Goal: Task Accomplishment & Management: Manage account settings

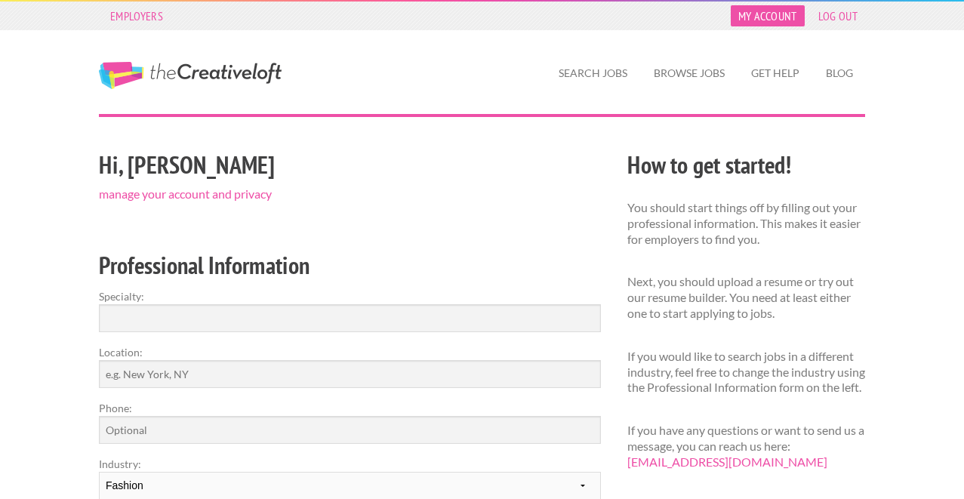
click at [776, 16] on link "My Account" at bounding box center [767, 15] width 74 height 21
click at [756, 24] on link "My Account" at bounding box center [767, 15] width 74 height 21
click at [746, 15] on link "My Account" at bounding box center [767, 15] width 74 height 21
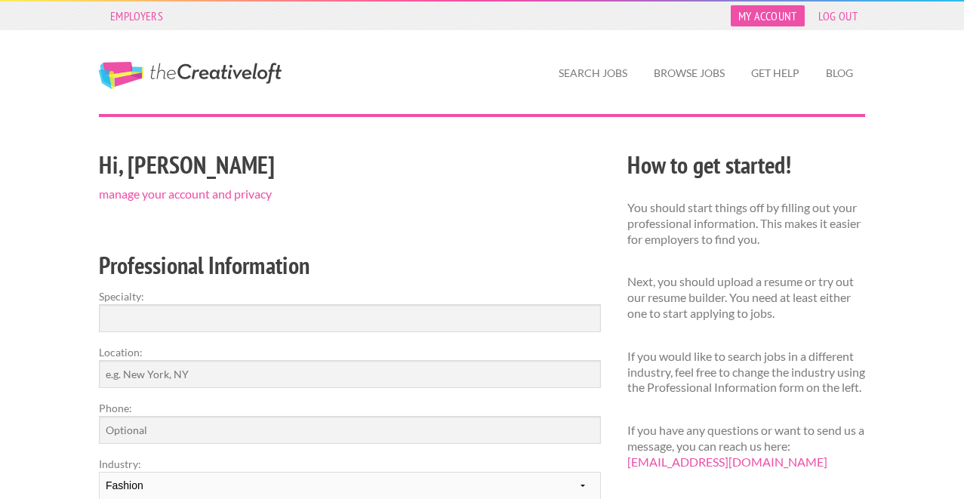
click at [772, 11] on link "My Account" at bounding box center [767, 15] width 74 height 21
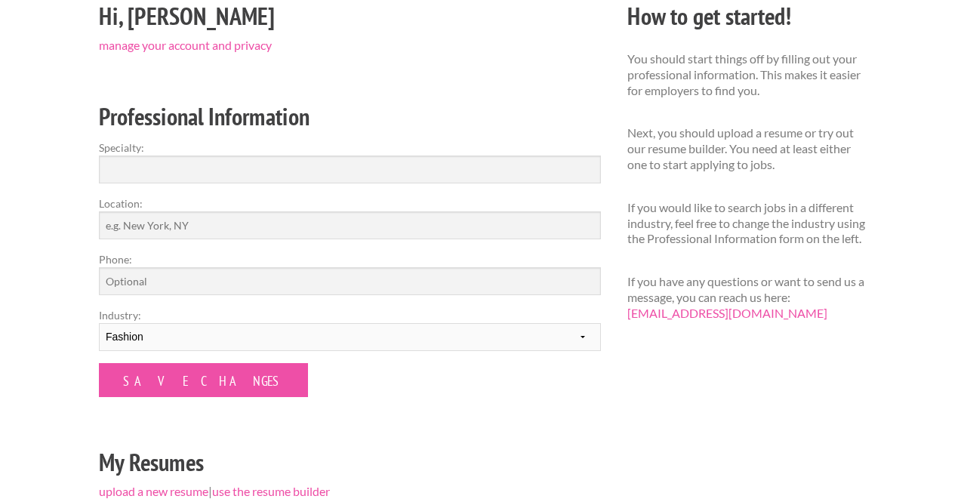
scroll to position [146, 0]
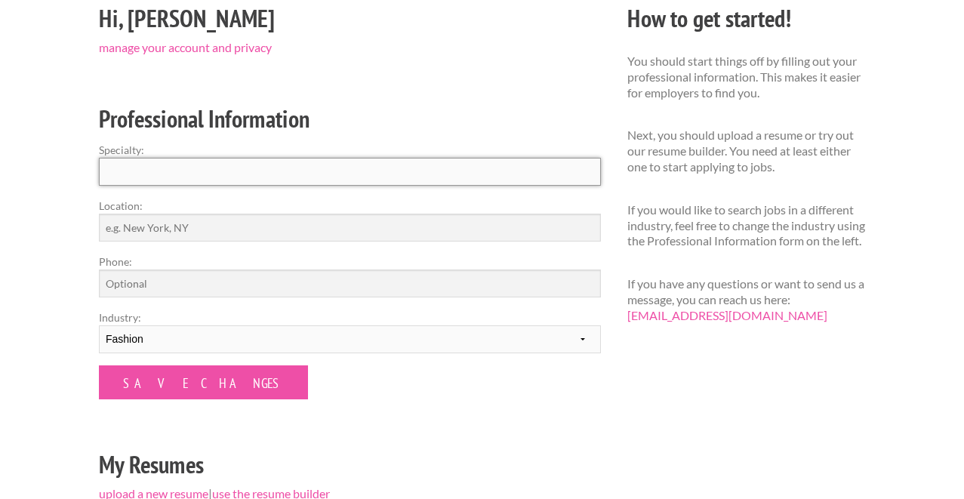
click at [198, 170] on input "Specialty:" at bounding box center [350, 172] width 502 height 28
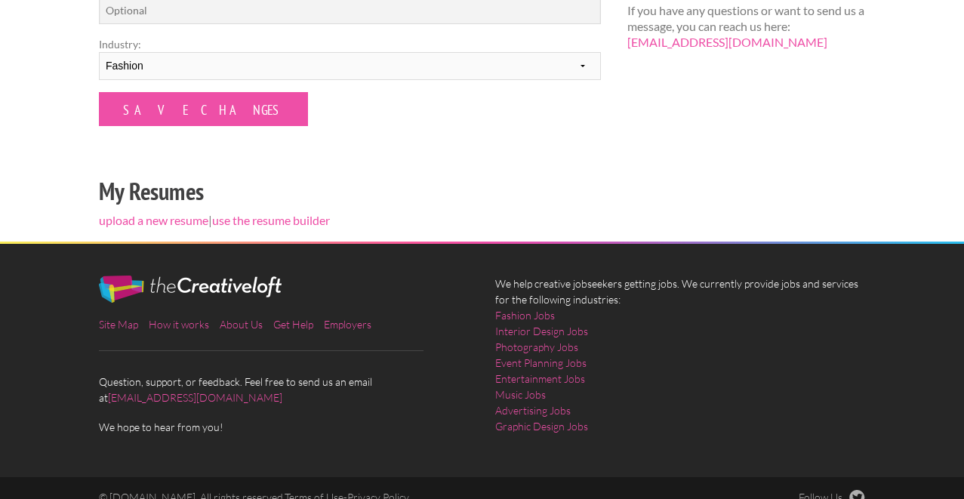
scroll to position [438, 0]
